Goal: Task Accomplishment & Management: Complete application form

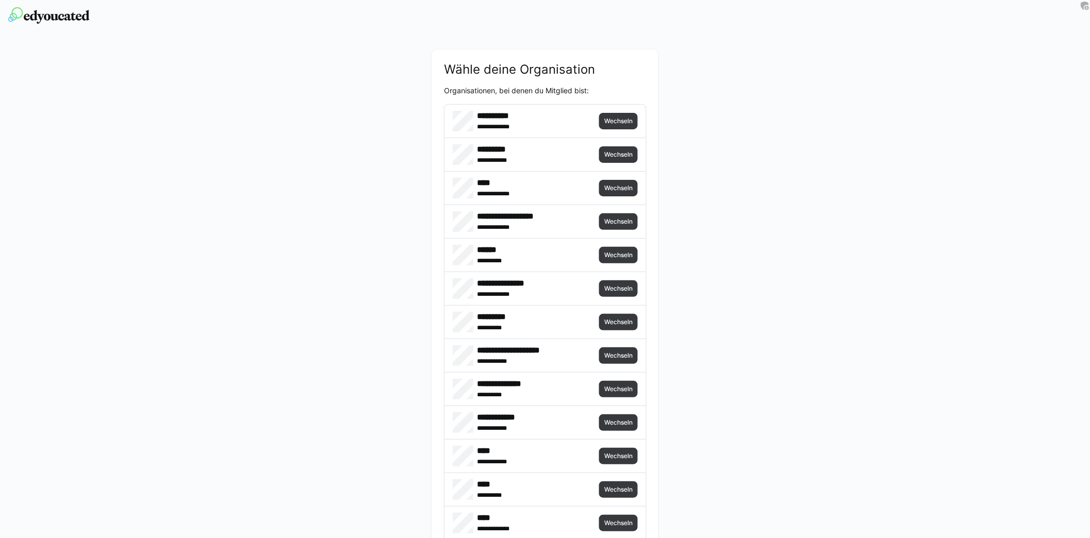
click at [579, 114] on div "**********" at bounding box center [522, 121] width 139 height 21
click at [616, 221] on span "Wechseln" at bounding box center [618, 221] width 30 height 8
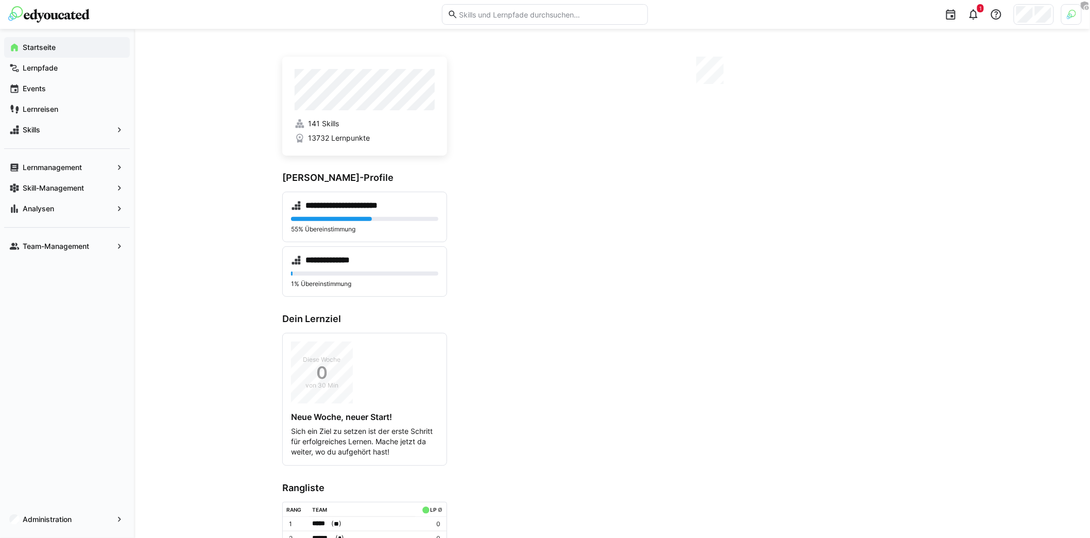
click at [1077, 8] on div at bounding box center [1072, 14] width 21 height 21
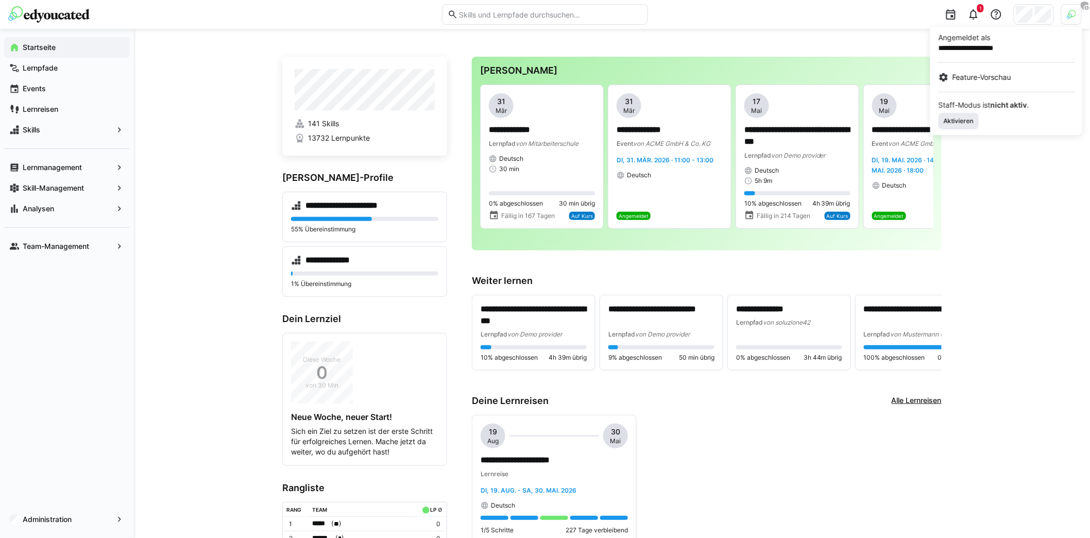
click at [970, 115] on span "Aktivieren" at bounding box center [959, 121] width 40 height 16
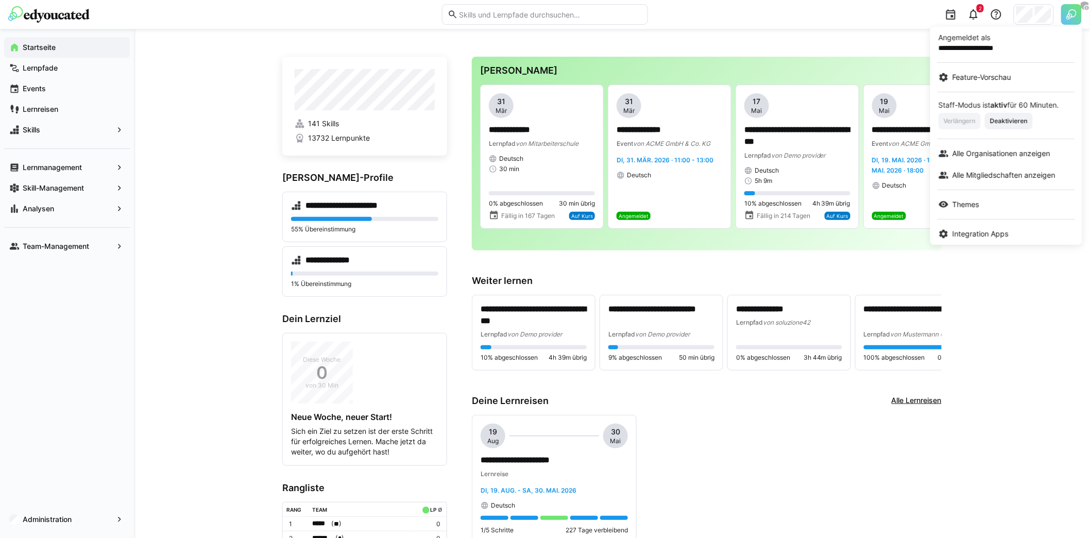
click at [163, 290] on div at bounding box center [545, 269] width 1090 height 538
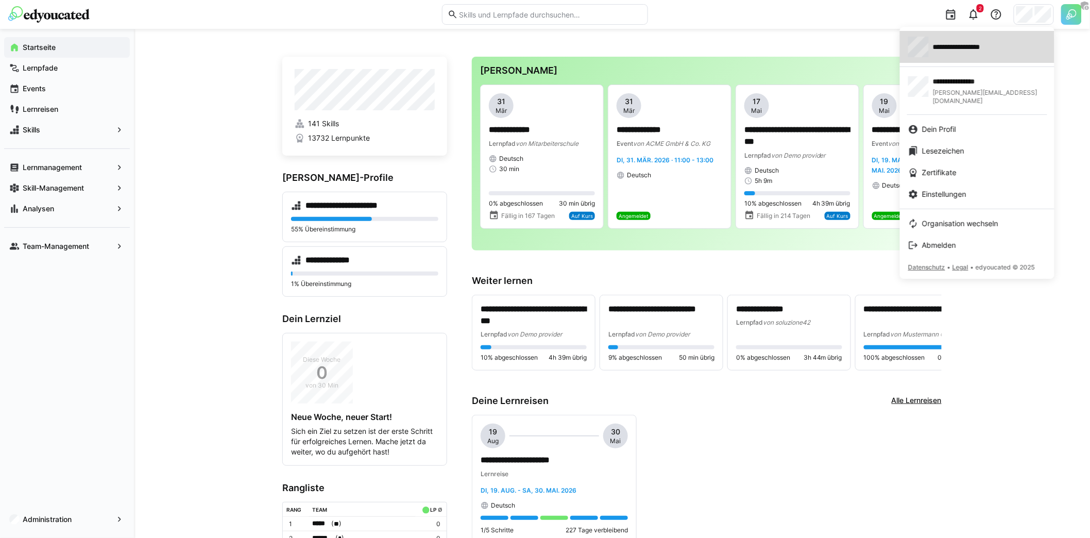
click at [997, 43] on span "**********" at bounding box center [971, 47] width 76 height 10
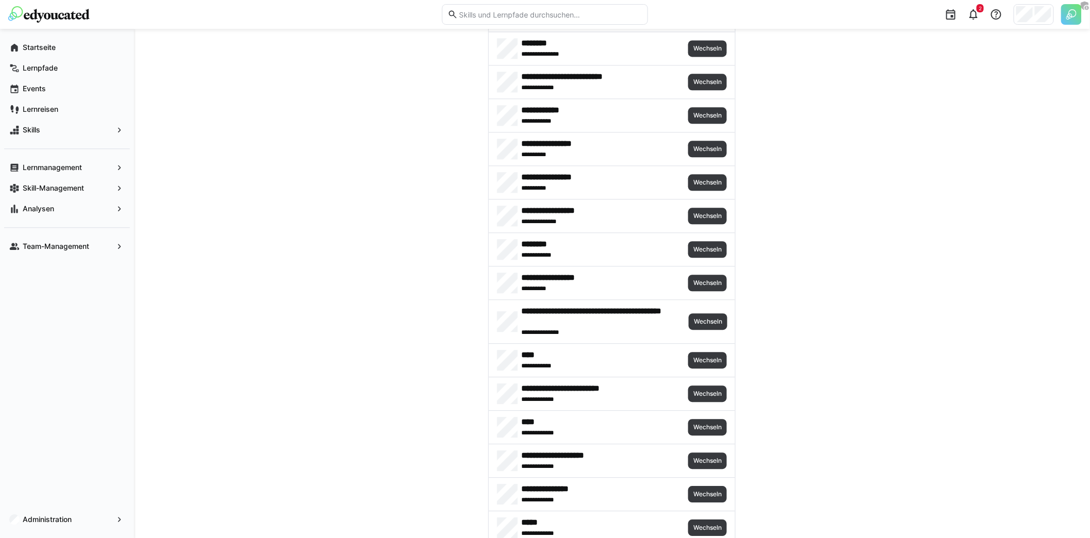
scroll to position [4494, 0]
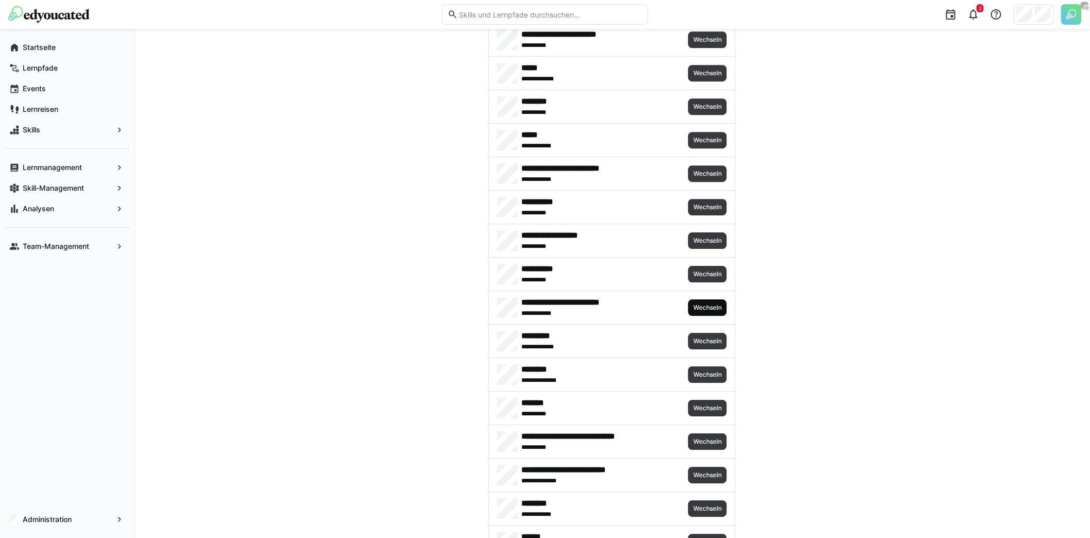
click at [704, 304] on span "Wechseln" at bounding box center [708, 308] width 30 height 8
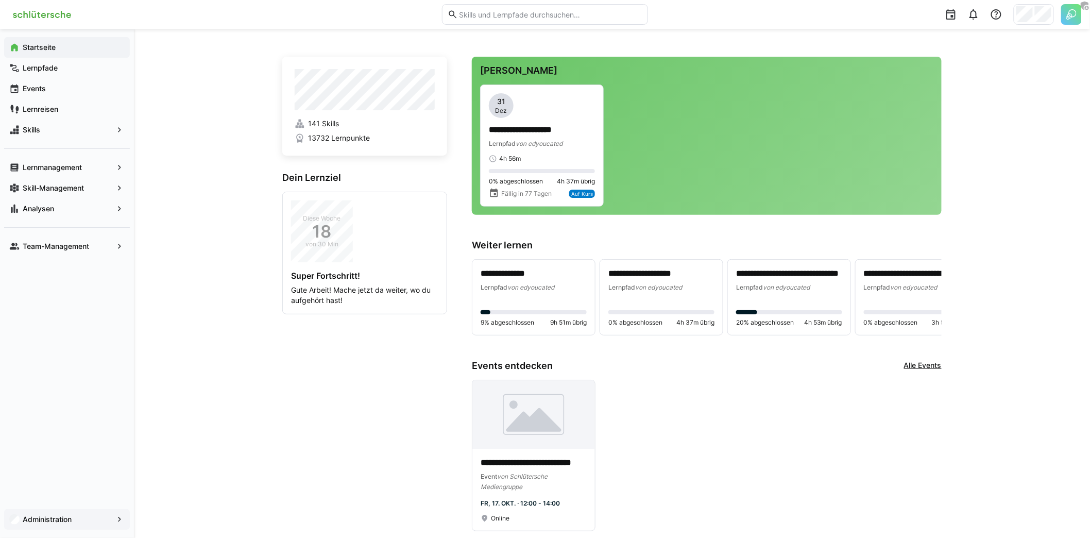
click at [89, 515] on span "Administration" at bounding box center [67, 519] width 92 height 10
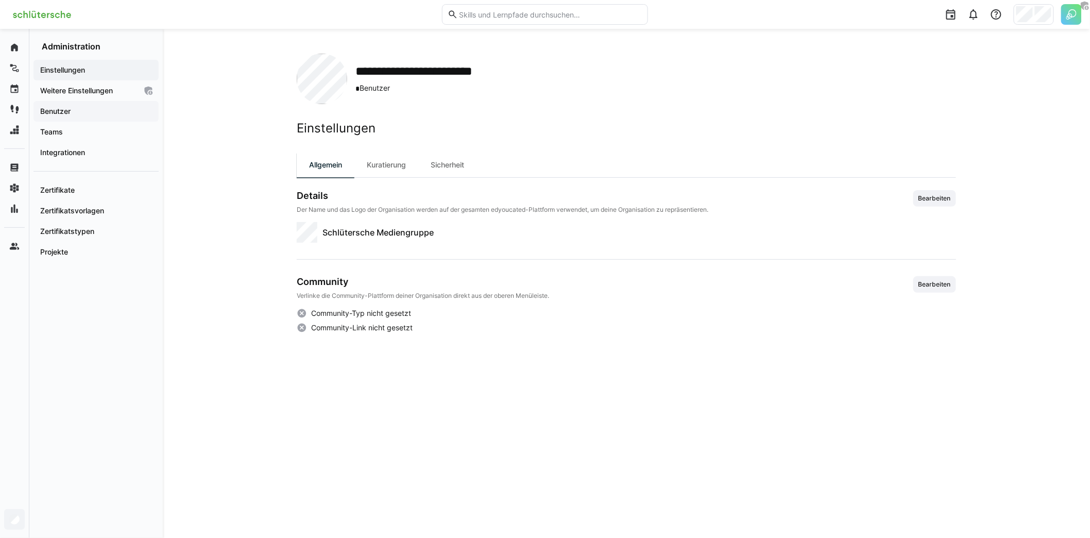
click at [0, 0] on app-navigation-label "Benutzer" at bounding box center [0, 0] width 0 height 0
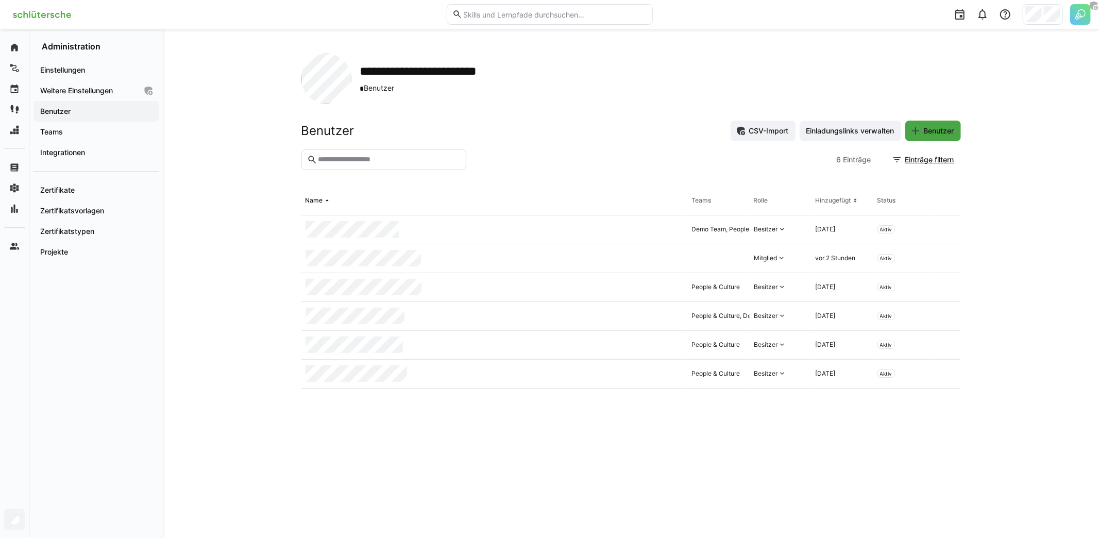
click at [940, 135] on span "Benutzer" at bounding box center [938, 131] width 33 height 10
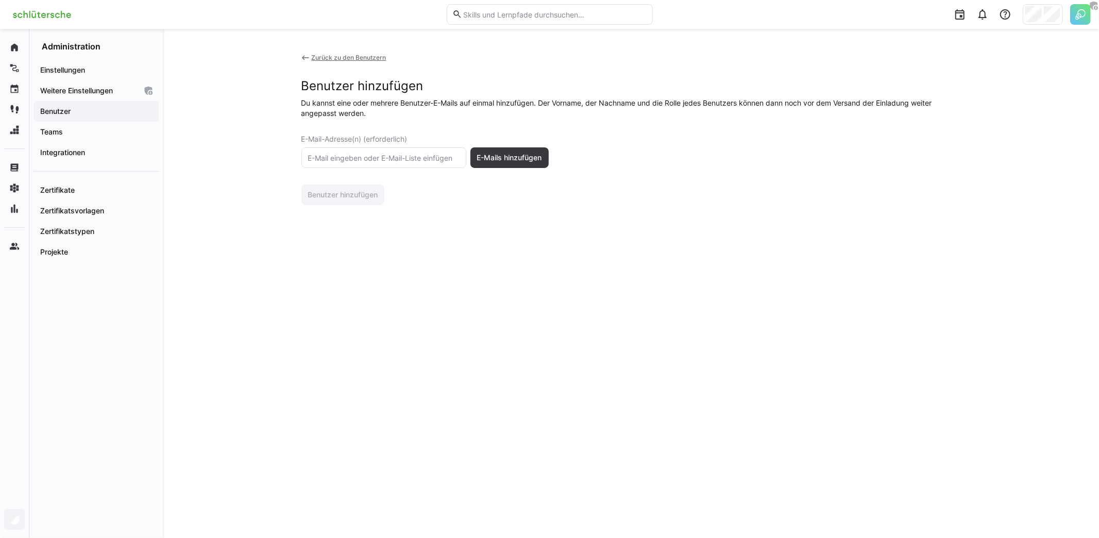
click at [418, 152] on eds-input at bounding box center [383, 157] width 165 height 21
paste input "[EMAIL_ADDRESS][PERSON_NAME][DOMAIN_NAME]"
type input "[EMAIL_ADDRESS][PERSON_NAME][DOMAIN_NAME]"
click at [494, 164] on span "E-Mails hinzufügen" at bounding box center [509, 157] width 78 height 21
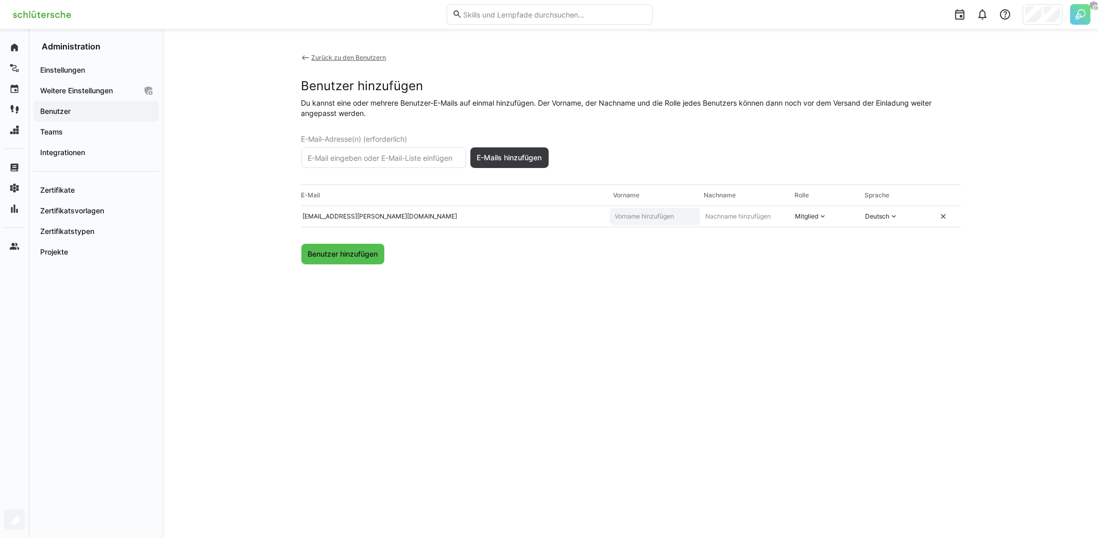
click at [668, 214] on input "text" at bounding box center [654, 216] width 81 height 8
type input "J"
type input "Karolin"
type input "Krosch"
click at [807, 214] on div "Mitglied" at bounding box center [807, 216] width 23 height 8
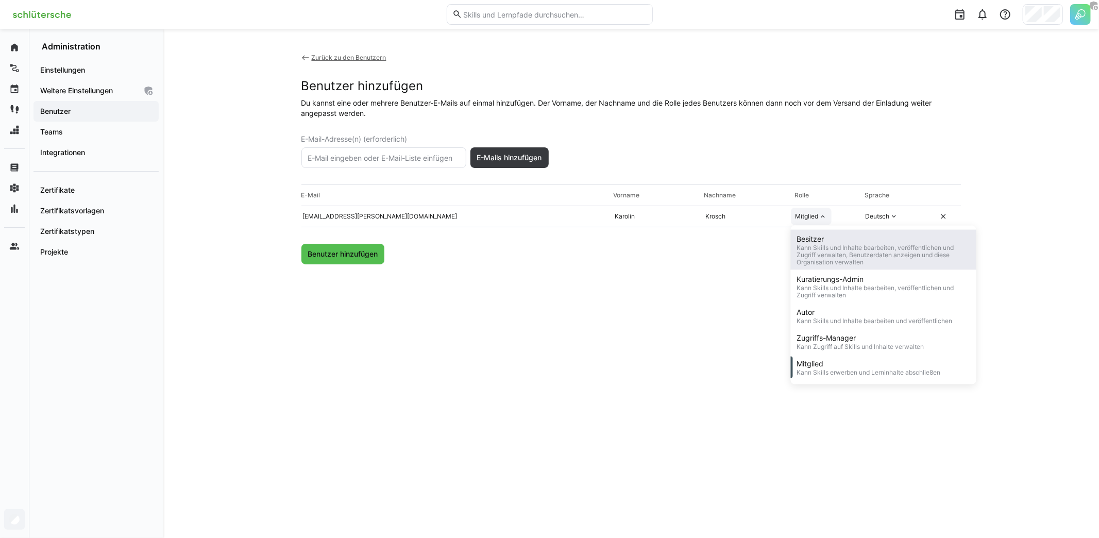
click at [815, 235] on div "Besitzer" at bounding box center [883, 239] width 173 height 10
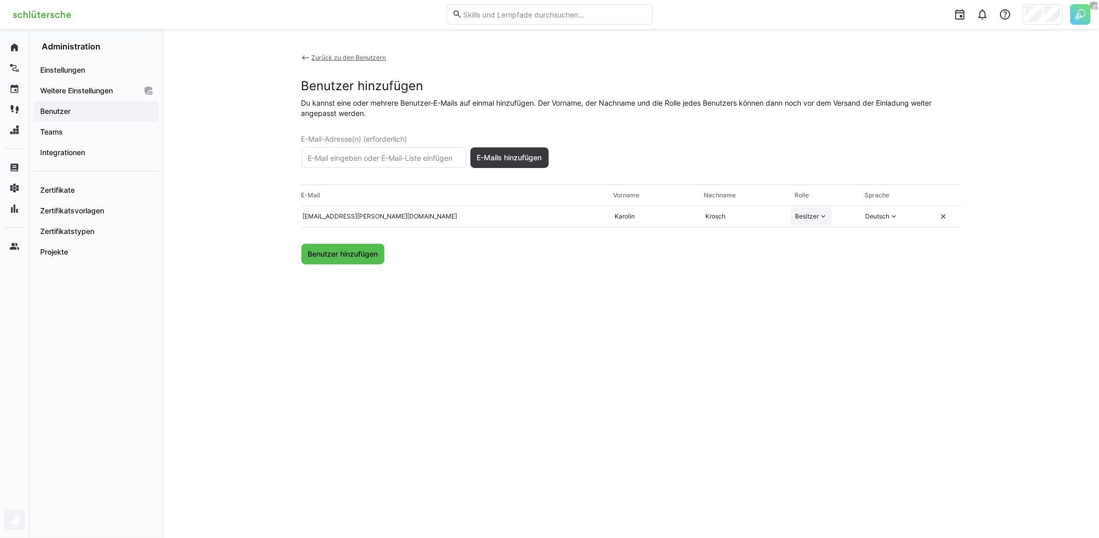
click at [390, 259] on div "Benutzer hinzufügen" at bounding box center [631, 254] width 660 height 21
click at [362, 255] on span "Benutzer hinzufügen" at bounding box center [342, 254] width 73 height 10
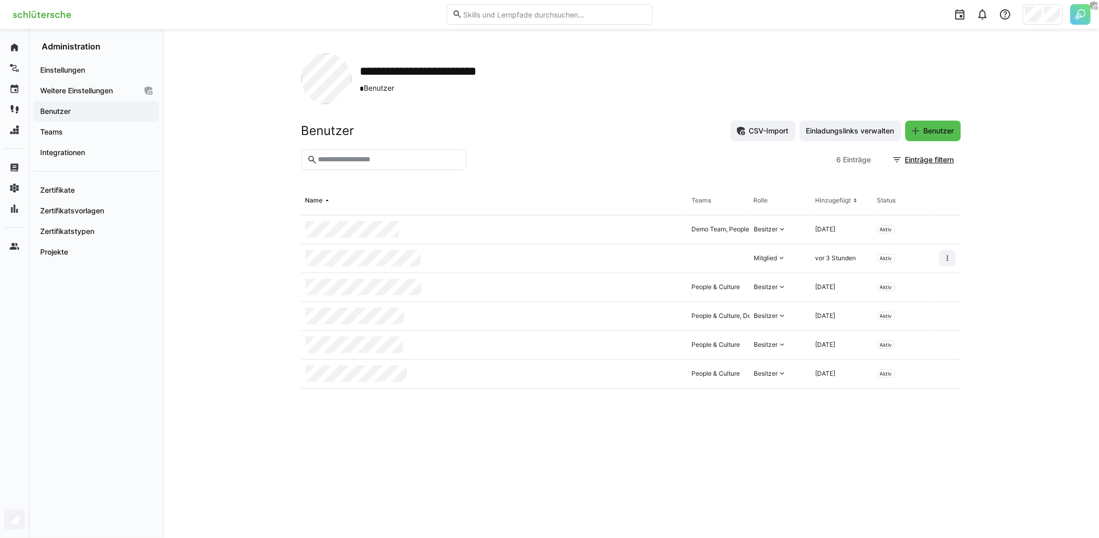
click at [529, 125] on div "Benutzer CSV-Import Einladungslinks verwalten Benutzer" at bounding box center [631, 131] width 660 height 21
